Goal: Information Seeking & Learning: Learn about a topic

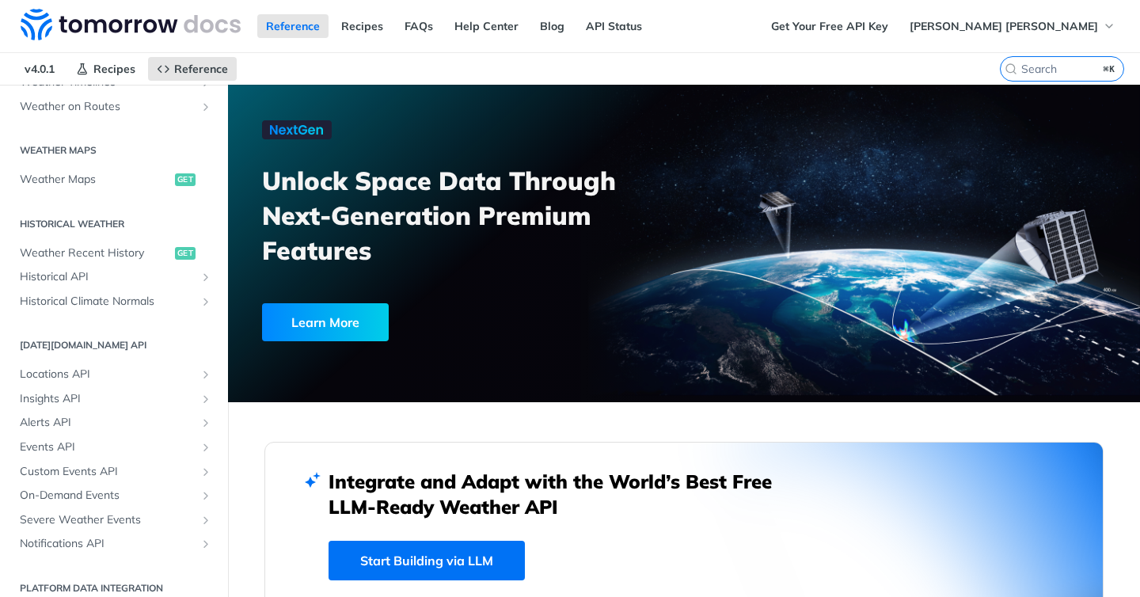
scroll to position [434, 0]
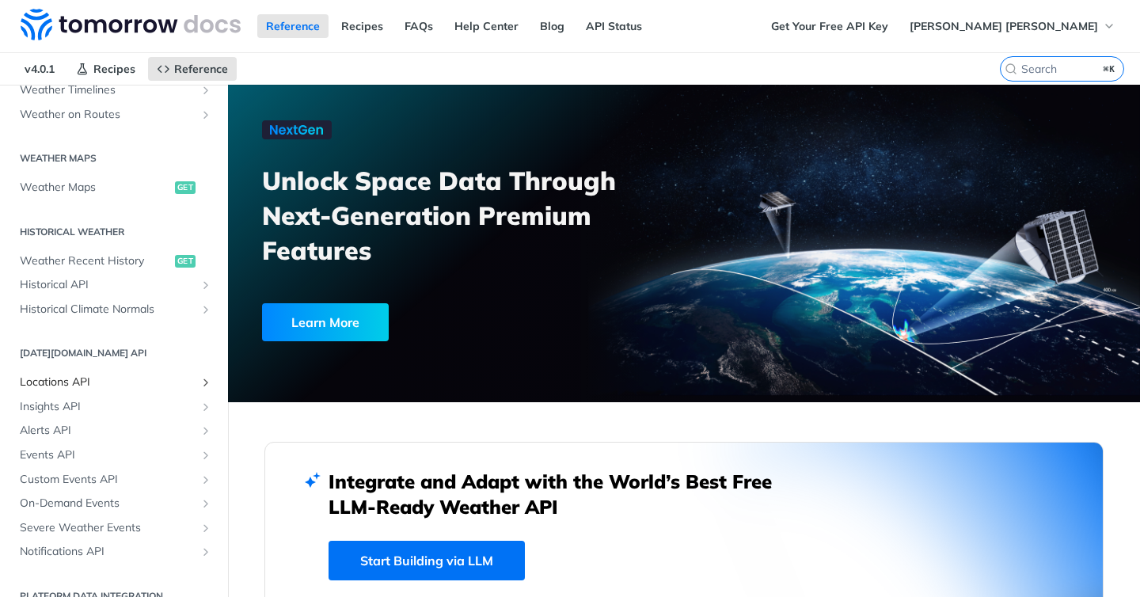
click at [138, 385] on span "Locations API" at bounding box center [108, 382] width 176 height 16
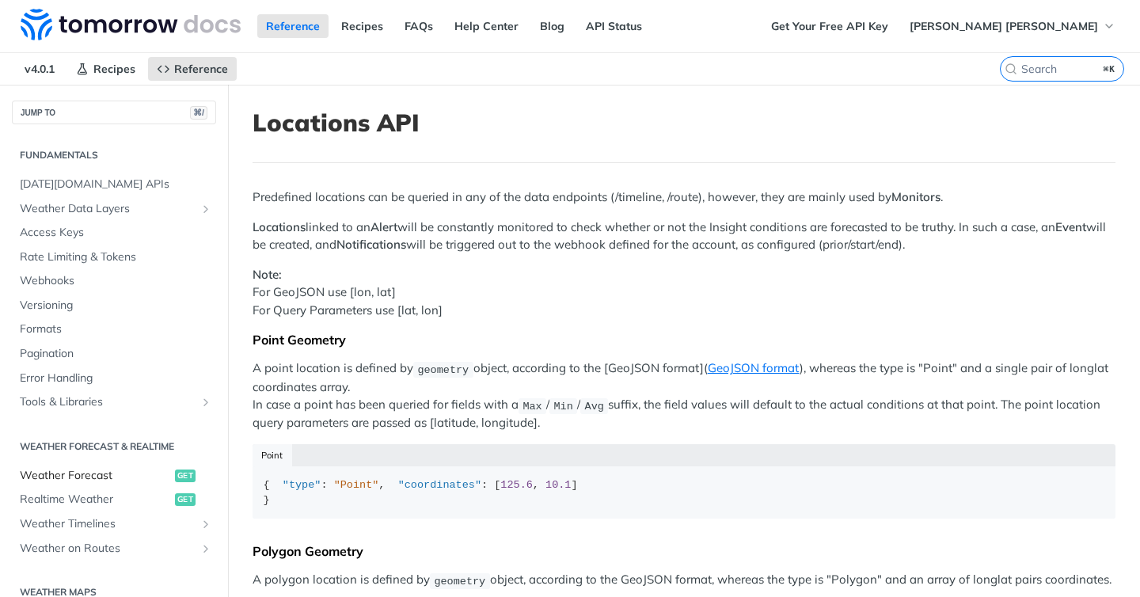
click at [78, 477] on span "Weather Forecast" at bounding box center [95, 476] width 151 height 16
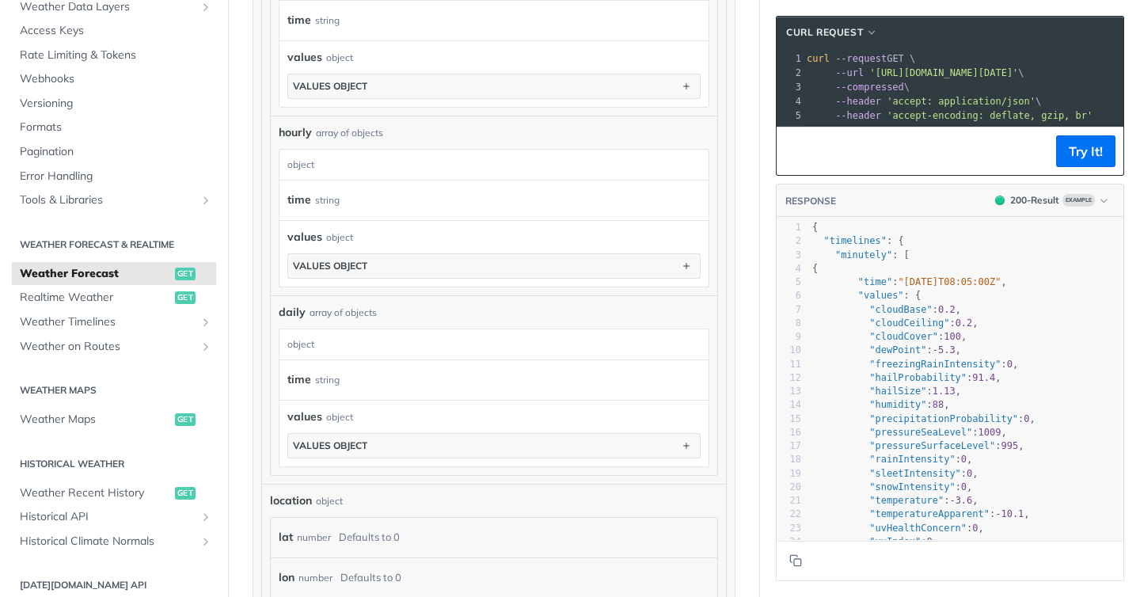
scroll to position [1084, 0]
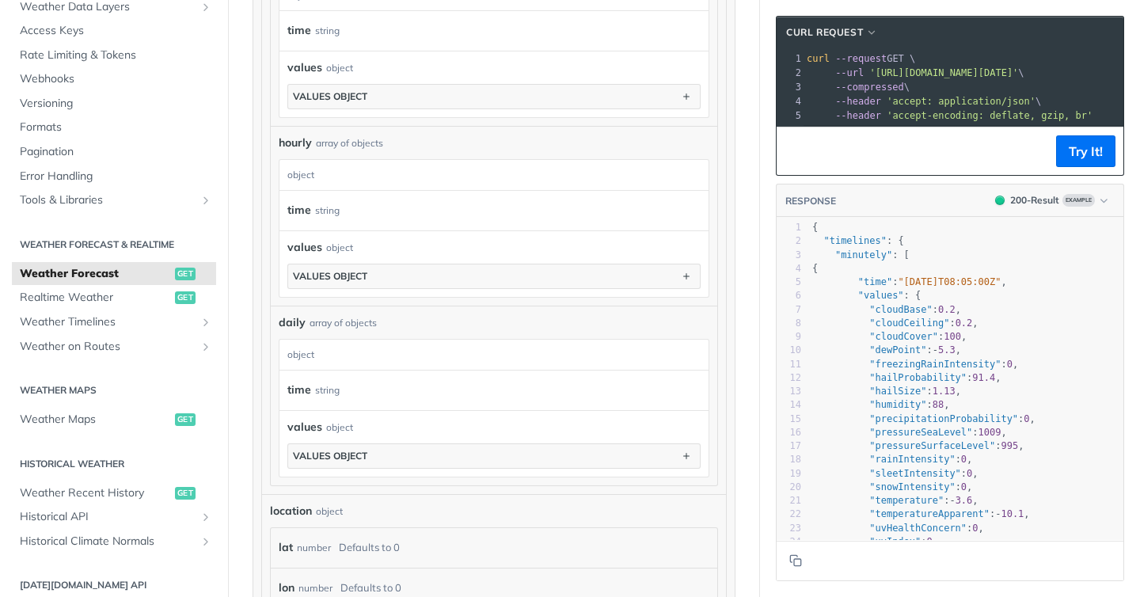
click at [372, 347] on div "object" at bounding box center [491, 355] width 425 height 30
click at [356, 439] on div "values object values object" at bounding box center [493, 444] width 413 height 50
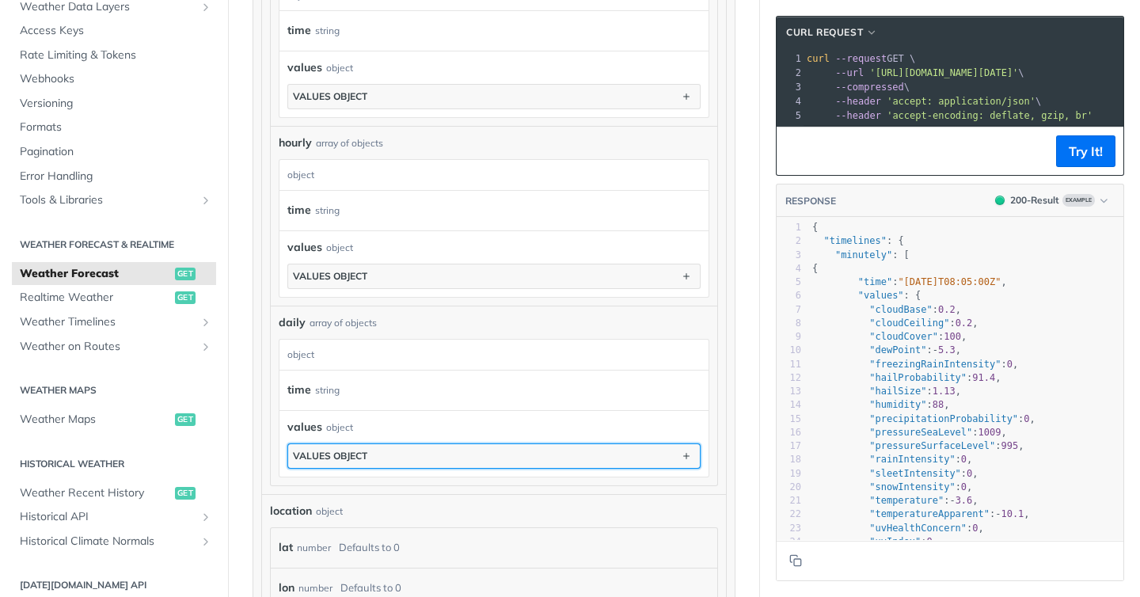
click at [354, 453] on div "values object" at bounding box center [330, 456] width 74 height 12
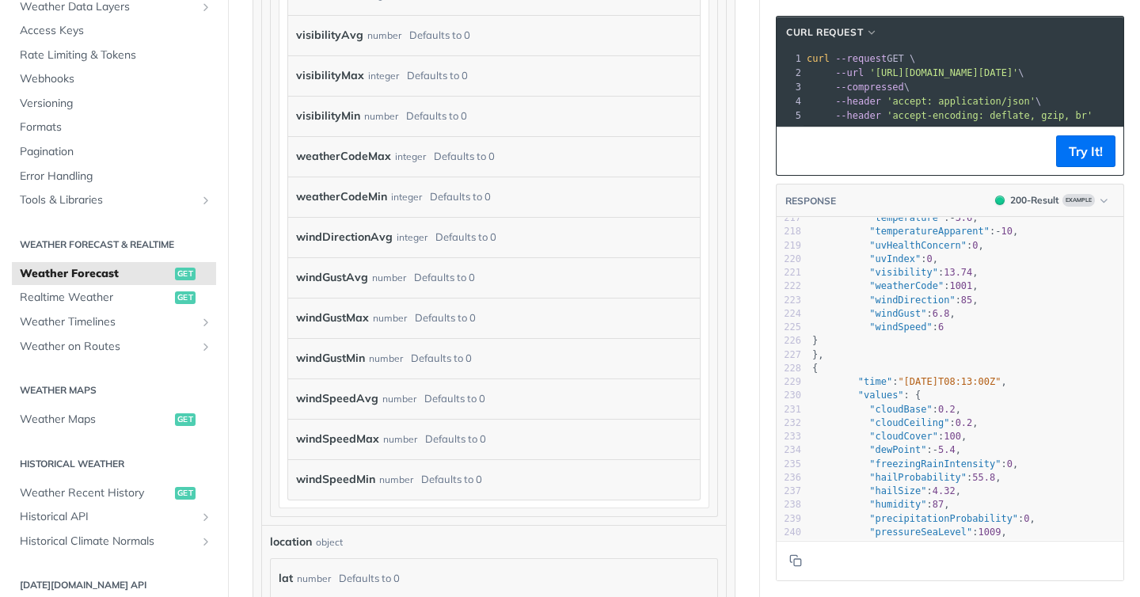
scroll to position [5408, 0]
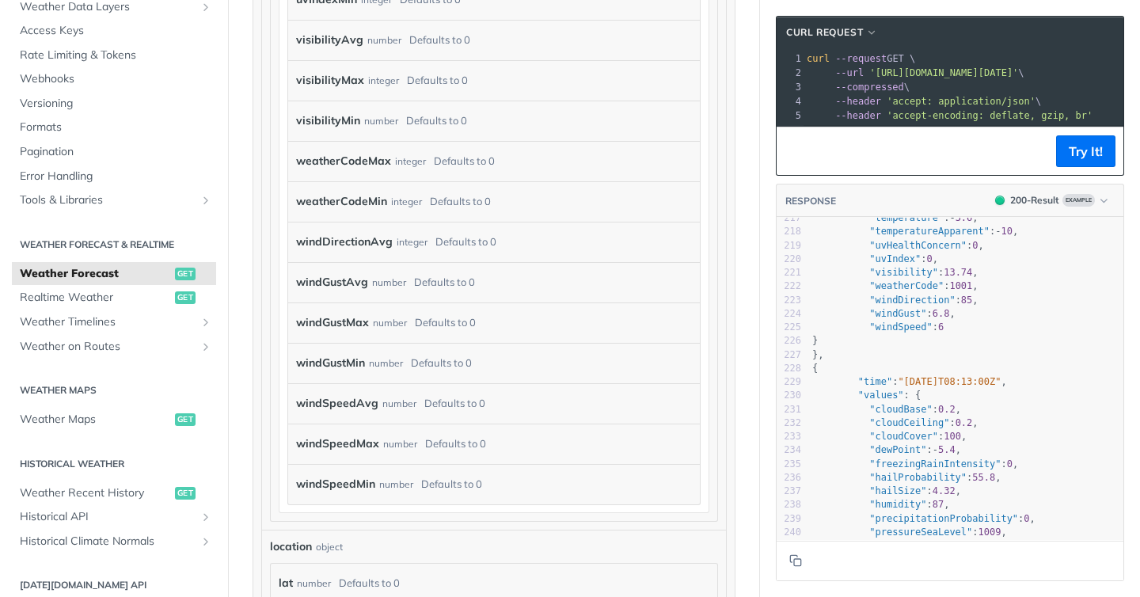
click at [500, 314] on div "windGustMax number Defaults to 0" at bounding box center [482, 323] width 372 height 24
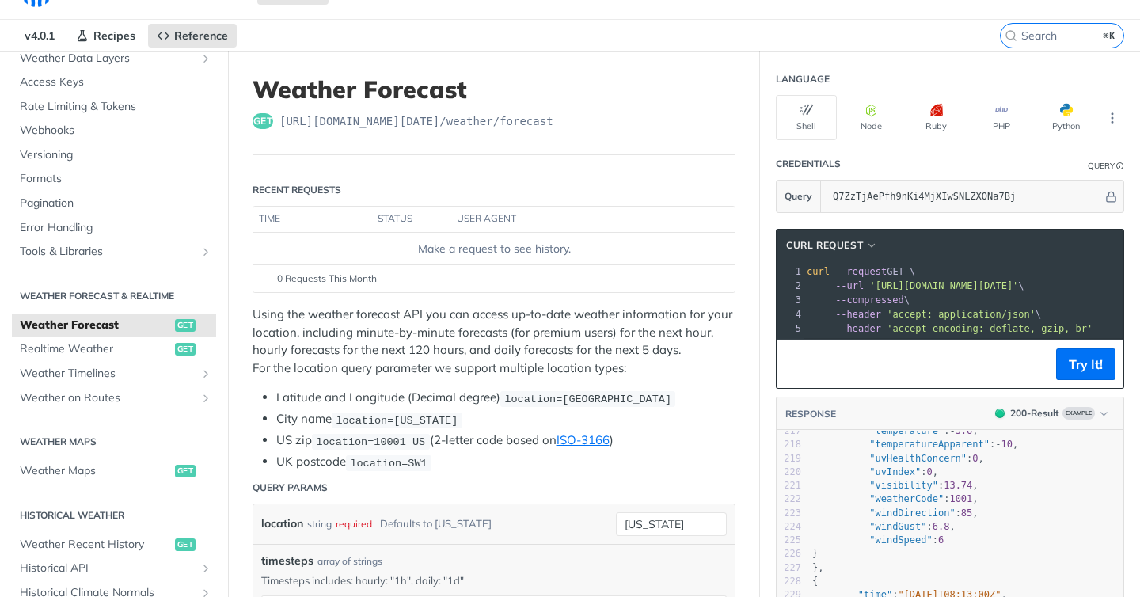
scroll to position [34, 0]
click at [391, 374] on p "Using the weather forecast API you can access up-to-date weather information fo…" at bounding box center [494, 340] width 483 height 71
click at [430, 344] on p "Using the weather forecast API you can access up-to-date weather information fo…" at bounding box center [494, 340] width 483 height 71
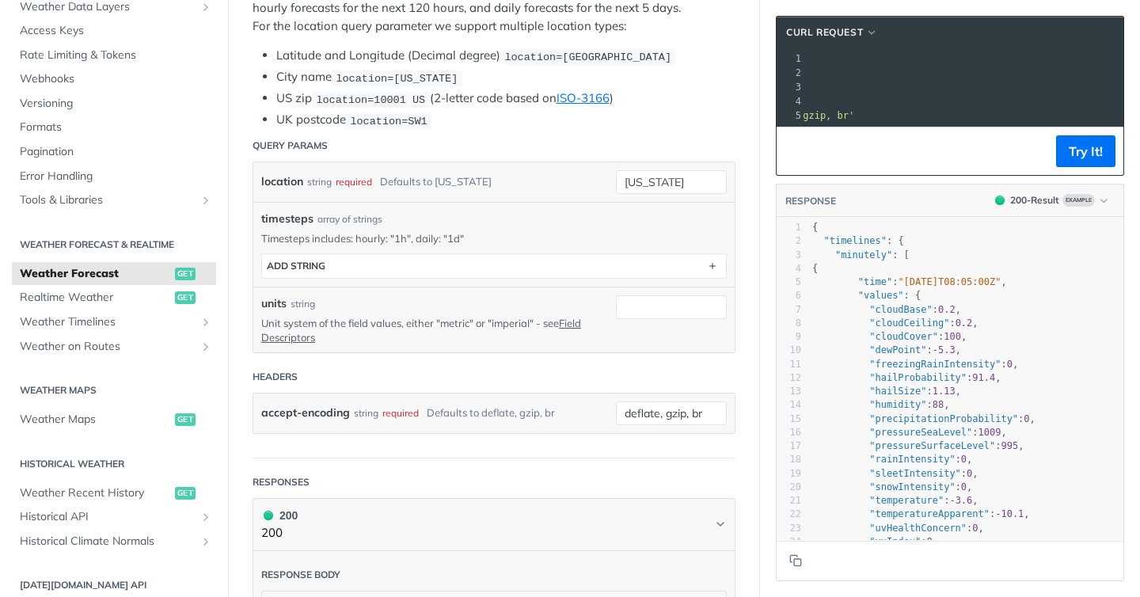
scroll to position [0, 0]
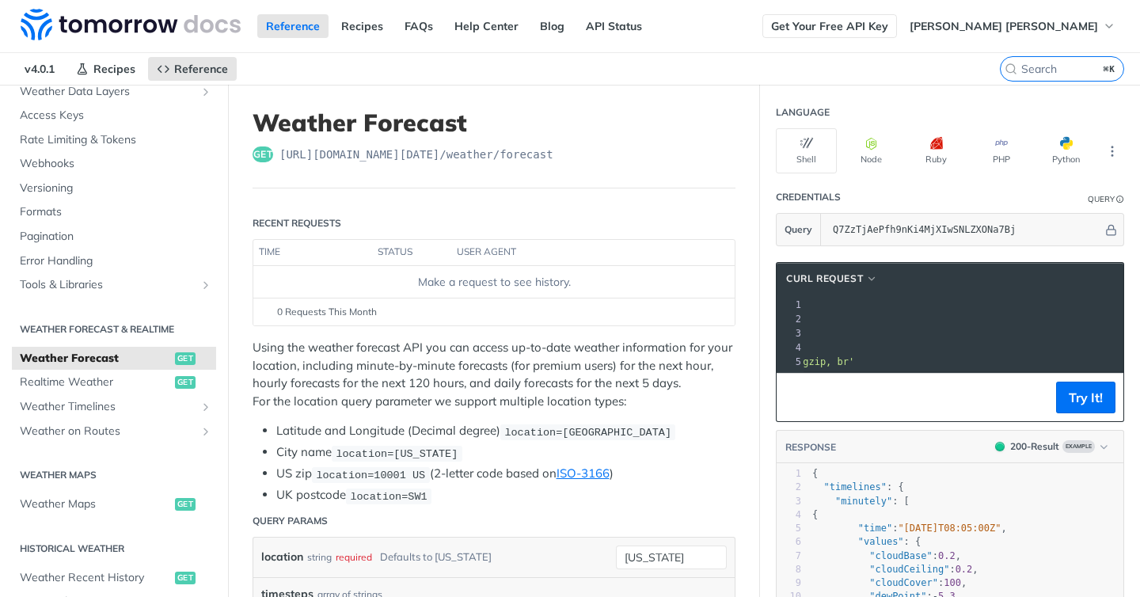
click at [897, 25] on link "Get Your Free API Key" at bounding box center [829, 26] width 135 height 24
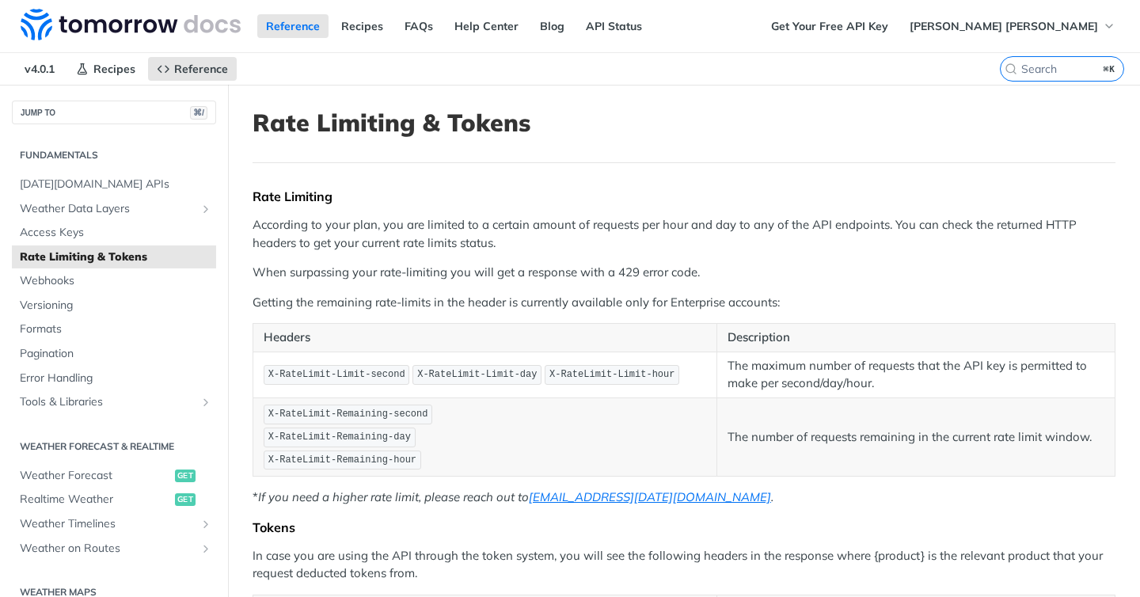
scroll to position [18, 0]
